Goal: Find specific page/section: Find specific page/section

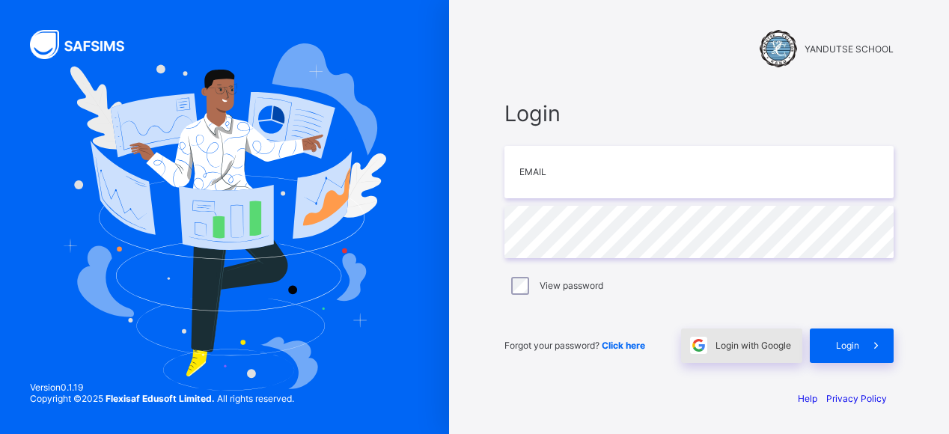
click at [735, 346] on span "Login with Google" at bounding box center [754, 345] width 76 height 11
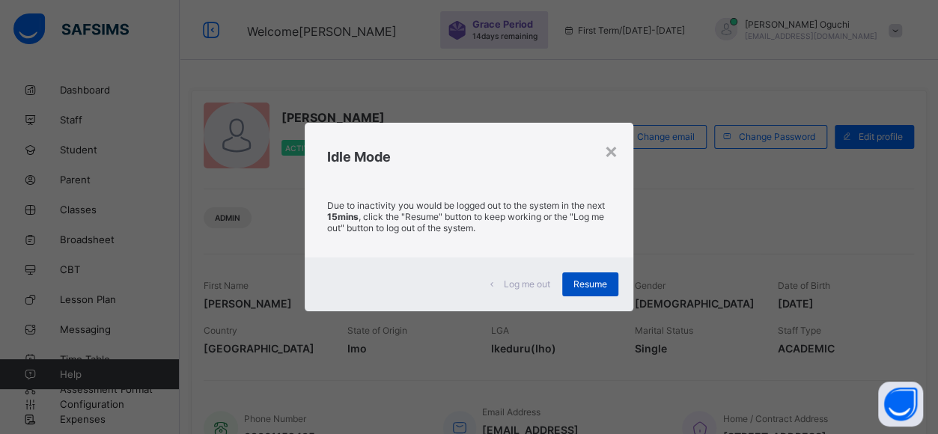
click at [591, 275] on div "Resume" at bounding box center [590, 284] width 56 height 24
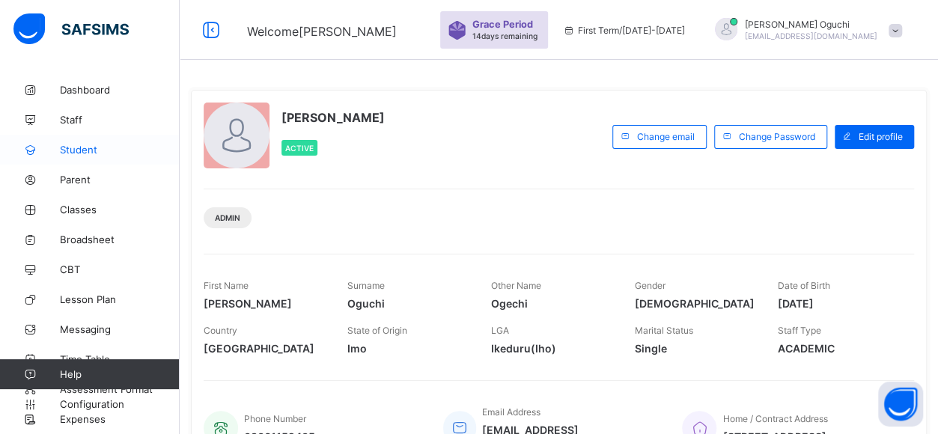
click at [83, 148] on span "Student" at bounding box center [120, 150] width 120 height 12
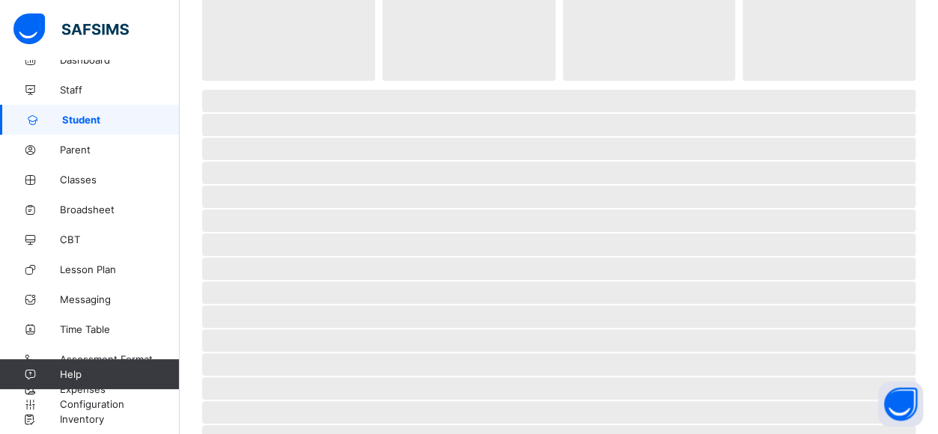
scroll to position [107, 0]
click at [84, 421] on span "Inventory" at bounding box center [120, 419] width 120 height 12
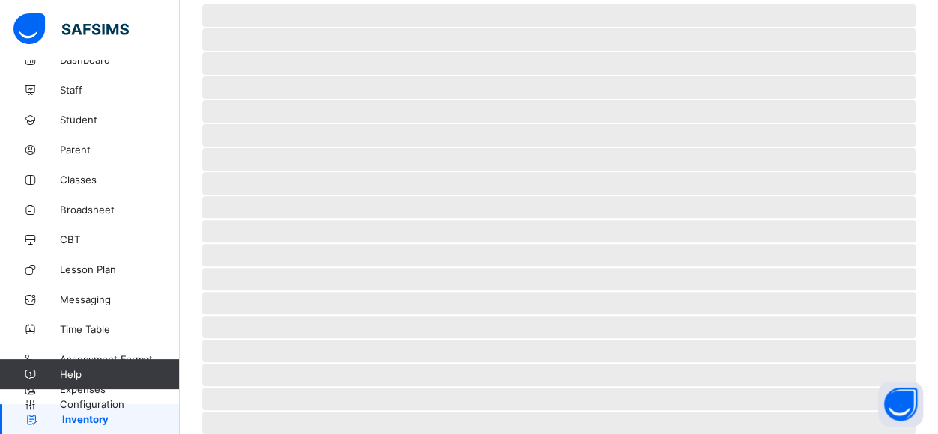
scroll to position [195, 0]
